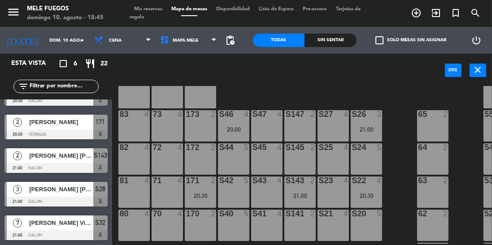
scroll to position [128, 0]
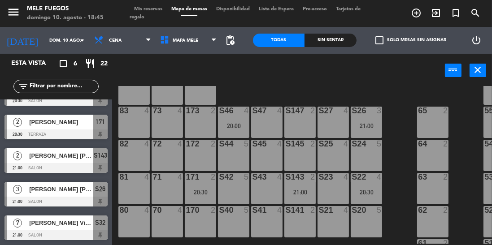
click at [411, 112] on div "65" at bounding box center [418, 111] width 15 height 8
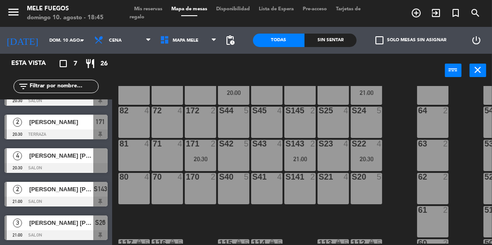
scroll to position [193, 0]
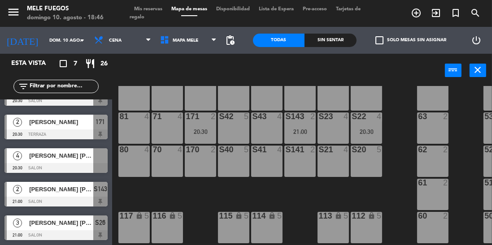
click at [100, 164] on div at bounding box center [55, 168] width 103 height 10
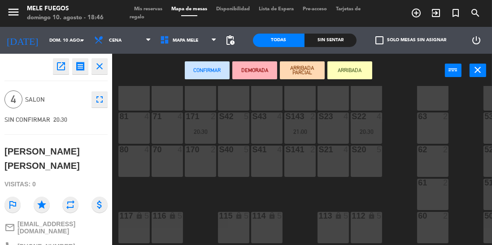
click at [237, 127] on div "S42 5" at bounding box center [233, 128] width 31 height 31
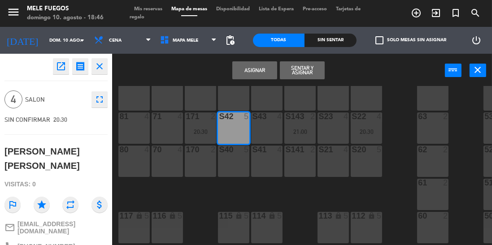
click at [271, 75] on button "Asignar" at bounding box center [254, 70] width 45 height 18
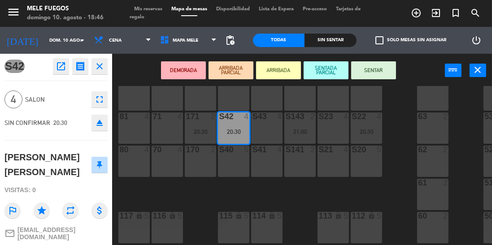
click at [411, 115] on div "63" at bounding box center [418, 117] width 15 height 8
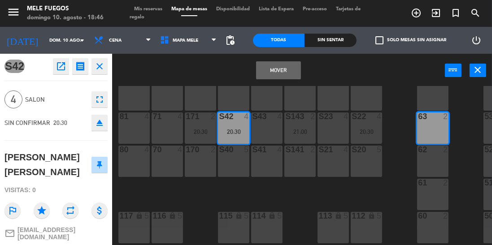
click at [398, 109] on div "100 8 101 8 102 8 103 8 104 8 S32 7 21:00 S33 14 S34 8 75 4 85 5 175 2 57 5 74 …" at bounding box center [304, 165] width 375 height 158
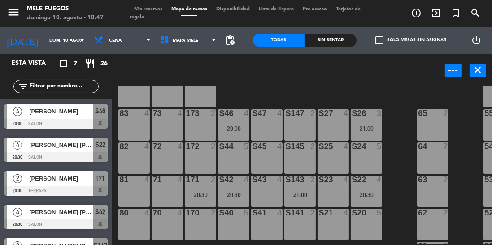
scroll to position [133, 0]
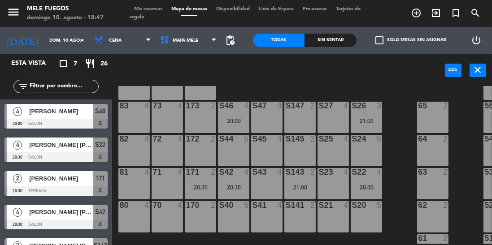
click at [155, 8] on span "Mis reservas" at bounding box center [148, 9] width 37 height 5
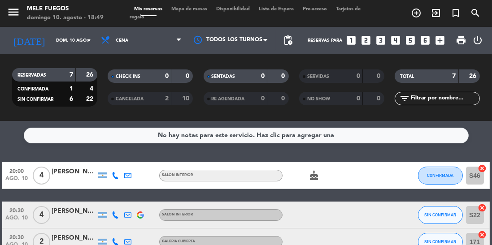
click at [199, 10] on span "Mapa de mesas" at bounding box center [189, 9] width 45 height 5
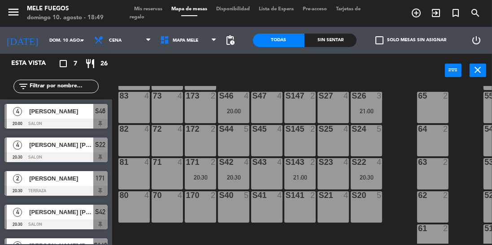
scroll to position [145, 0]
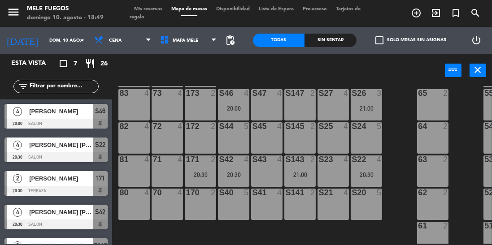
click at [242, 101] on div "S46 4 20:00" at bounding box center [233, 104] width 31 height 31
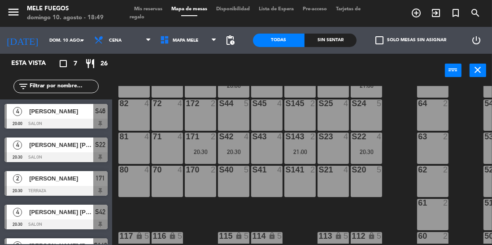
scroll to position [170, 0]
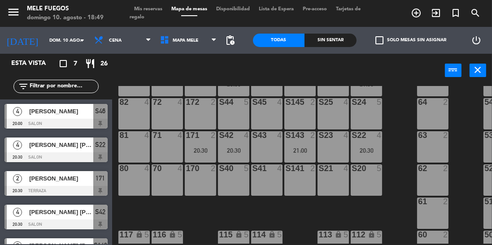
click at [239, 143] on div "S42 4 20:30" at bounding box center [233, 146] width 31 height 31
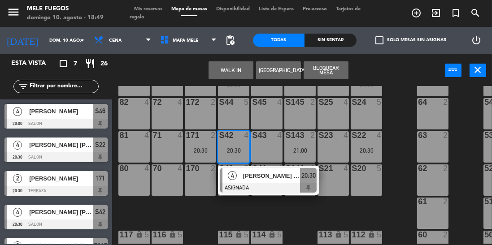
click at [401, 160] on div "100 8 101 8 102 8 103 8 104 8 S32 7 21:00 S33 14 S34 8 75 4 85 5 175 2 57 5 74 …" at bounding box center [304, 165] width 375 height 158
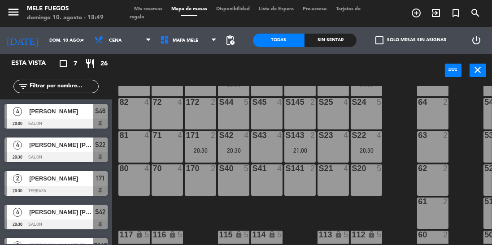
click at [376, 146] on div "S22 4 20:30" at bounding box center [366, 146] width 31 height 31
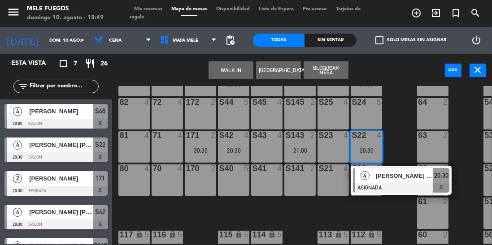
click at [411, 138] on div "63" at bounding box center [418, 135] width 15 height 8
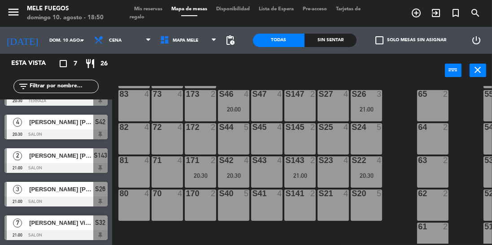
scroll to position [144, 0]
click at [160, 8] on span "Mis reservas" at bounding box center [148, 9] width 37 height 5
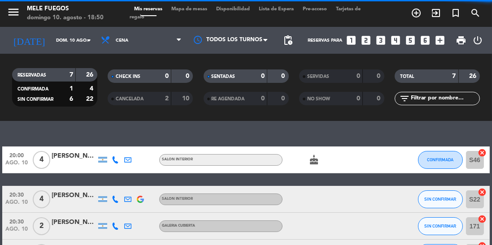
click at [288, 45] on span "pending_actions" at bounding box center [288, 40] width 11 height 11
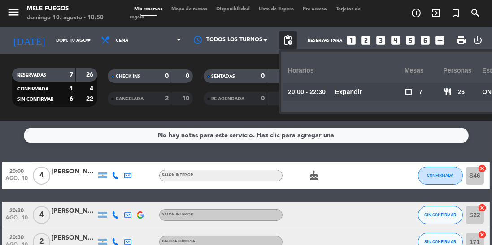
click at [195, 10] on span "Mapa de mesas" at bounding box center [189, 9] width 45 height 5
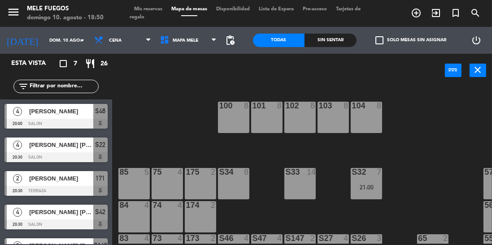
click at [227, 42] on span "pending_actions" at bounding box center [230, 40] width 11 height 11
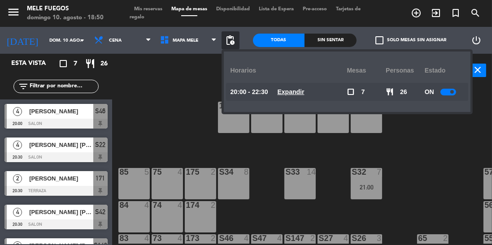
click at [441, 95] on small-switch at bounding box center [449, 92] width 16 height 7
click at [444, 93] on div at bounding box center [449, 92] width 16 height 7
click at [436, 131] on div "100 8 101 8 102 8 103 8 104 8 S32 7 21:00 S33 14 S34 8 75 4 85 5 175 2 57 5 74 …" at bounding box center [304, 165] width 375 height 158
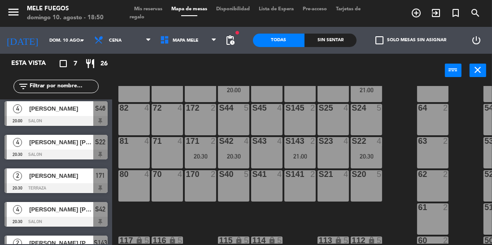
scroll to position [90, 0]
